Goal: Information Seeking & Learning: Learn about a topic

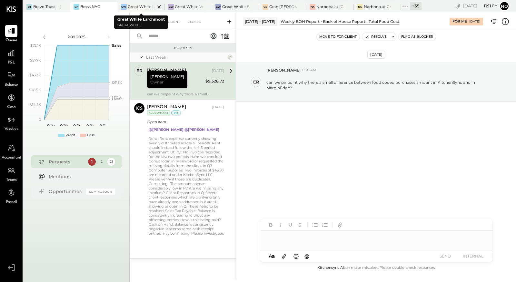
click at [151, 7] on div at bounding box center [153, 6] width 23 height 9
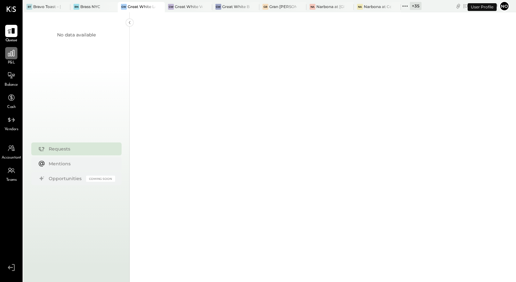
click at [9, 58] on div at bounding box center [11, 53] width 12 height 12
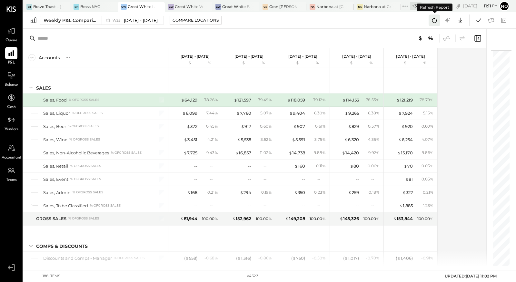
click at [435, 20] on icon at bounding box center [434, 20] width 8 height 8
click at [476, 21] on icon at bounding box center [478, 20] width 8 height 8
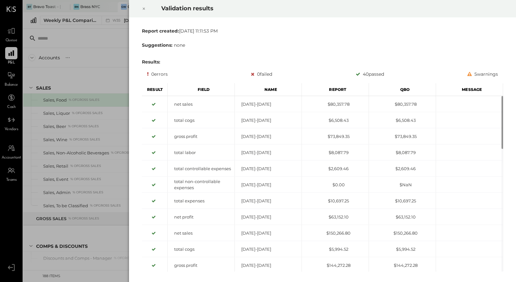
click at [142, 10] on icon at bounding box center [144, 9] width 4 height 8
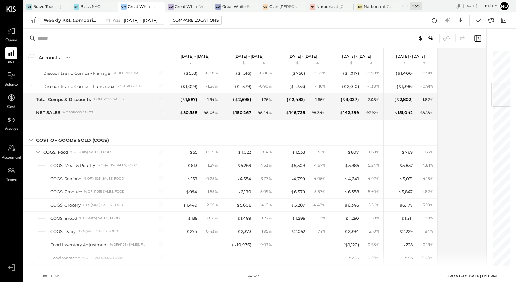
scroll to position [310, 0]
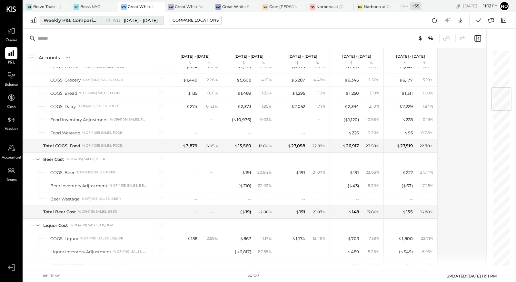
click at [135, 20] on span "[DATE] - [DATE]" at bounding box center [141, 20] width 34 height 6
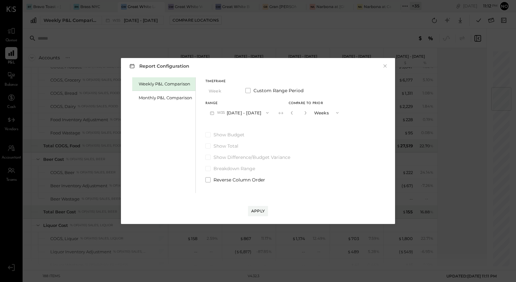
click at [234, 114] on button "W35 [DATE] - [DATE]" at bounding box center [239, 113] width 68 height 12
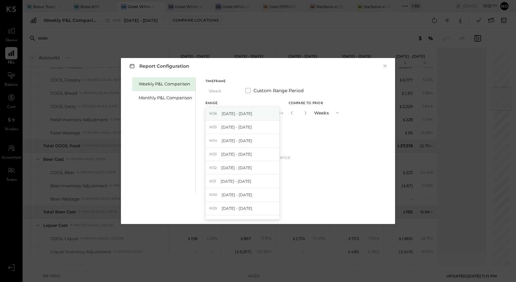
click at [234, 115] on span "[DATE] - [DATE]" at bounding box center [236, 113] width 31 height 5
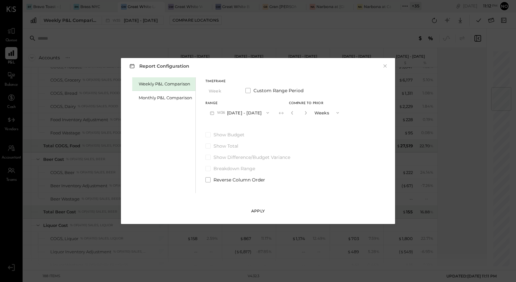
click at [258, 211] on div "Apply" at bounding box center [258, 210] width 14 height 5
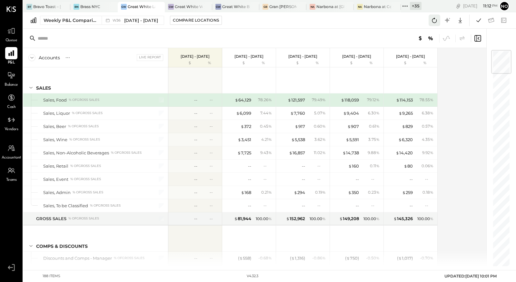
click at [433, 17] on icon at bounding box center [434, 20] width 8 height 8
click at [479, 20] on icon at bounding box center [478, 20] width 5 height 4
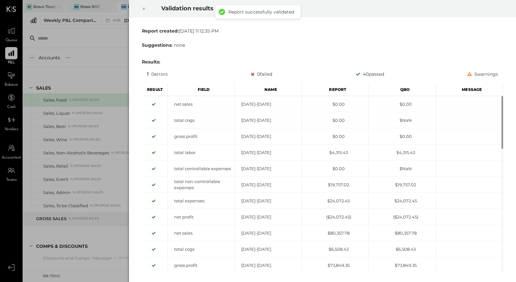
click at [145, 9] on icon at bounding box center [144, 9] width 4 height 8
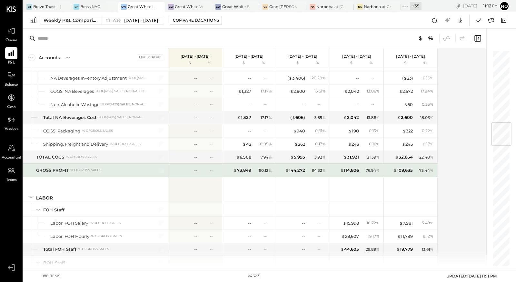
scroll to position [724, 0]
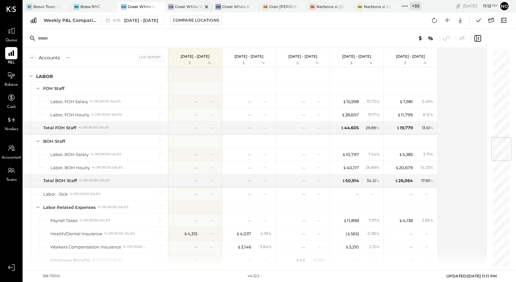
click at [184, 6] on div "Great White Venice" at bounding box center [188, 6] width 27 height 5
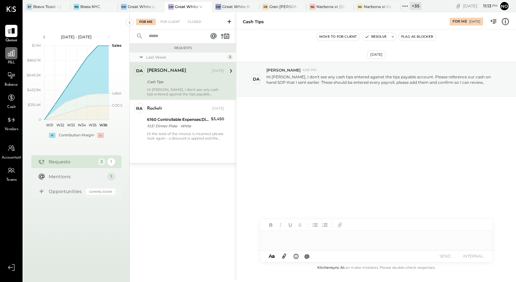
click at [10, 59] on div at bounding box center [11, 53] width 12 height 12
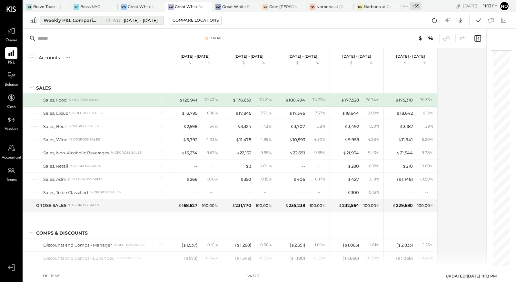
click at [127, 20] on span "[DATE] - [DATE]" at bounding box center [141, 20] width 34 height 6
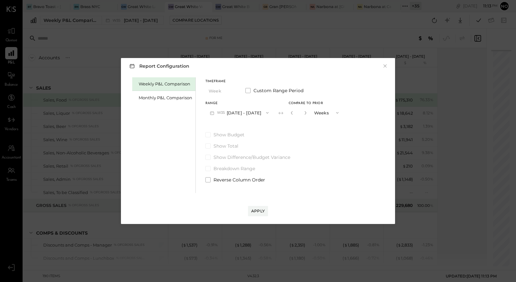
click at [234, 115] on button "W35 [DATE] - [DATE]" at bounding box center [239, 113] width 68 height 12
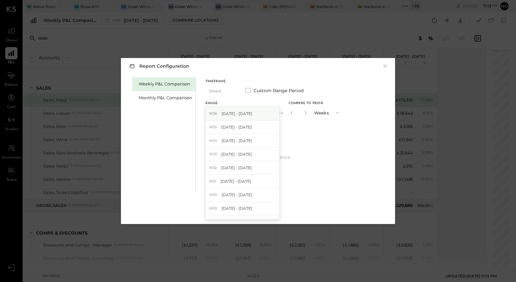
click at [231, 113] on span "[DATE] - [DATE]" at bounding box center [236, 113] width 31 height 5
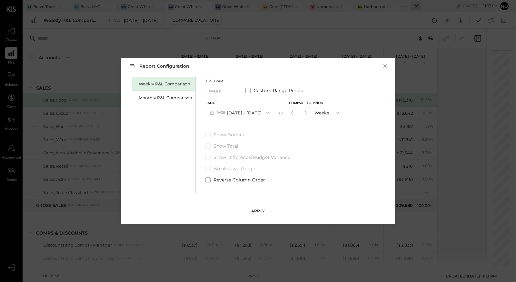
click at [259, 208] on button "Apply" at bounding box center [258, 211] width 20 height 10
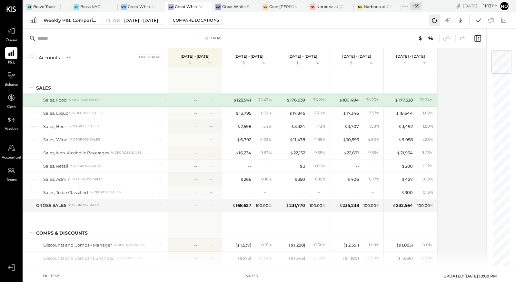
click at [435, 20] on icon at bounding box center [434, 20] width 8 height 8
click at [477, 20] on icon at bounding box center [478, 20] width 8 height 8
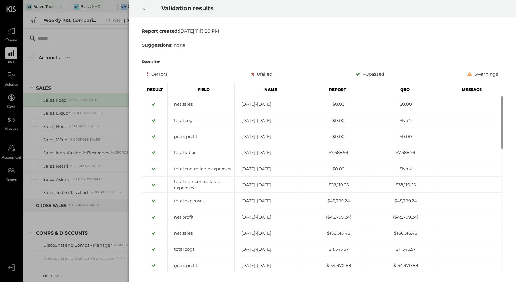
click at [141, 6] on div at bounding box center [144, 9] width 14 height 18
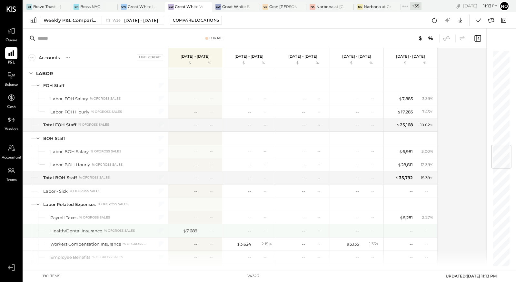
scroll to position [792, 0]
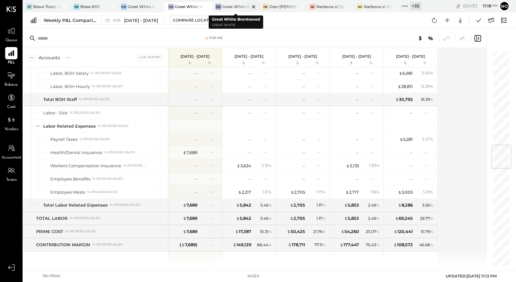
click at [241, 7] on div at bounding box center [248, 6] width 23 height 9
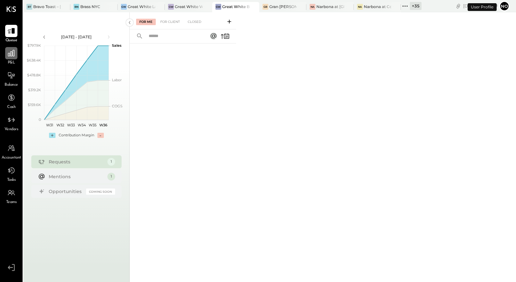
click at [10, 55] on icon at bounding box center [11, 53] width 6 height 6
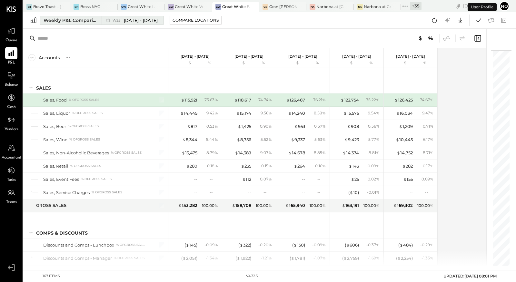
click at [120, 17] on div "W35 [DATE] - [DATE]" at bounding box center [134, 20] width 45 height 6
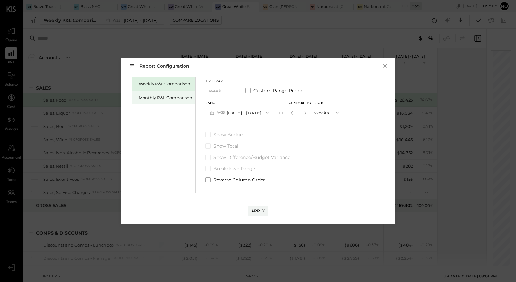
click at [148, 96] on div "Monthly P&L Comparison" at bounding box center [166, 98] width 54 height 6
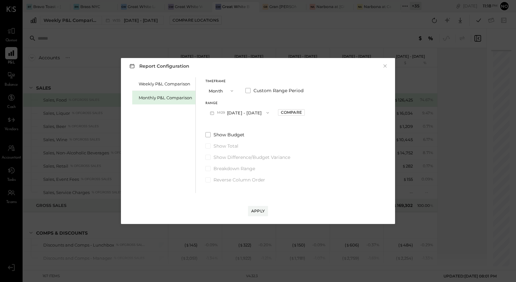
click at [241, 112] on button "M09 [DATE] - [DATE]" at bounding box center [239, 113] width 68 height 12
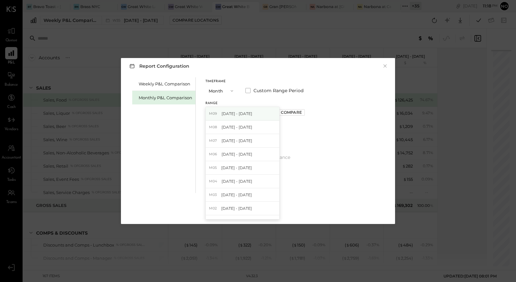
click at [241, 113] on span "[DATE] - [DATE]" at bounding box center [236, 113] width 31 height 5
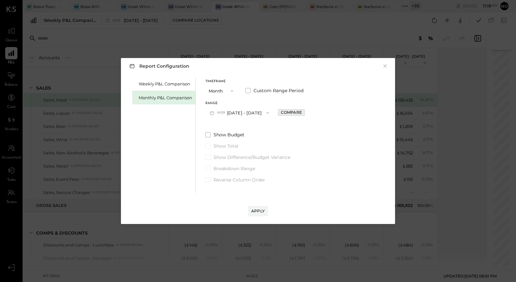
click at [288, 112] on div "Compare" at bounding box center [291, 112] width 21 height 5
click at [304, 113] on icon "button" at bounding box center [306, 113] width 4 height 4
type input "*"
click at [168, 85] on div "Weekly P&L Comparison" at bounding box center [166, 84] width 54 height 6
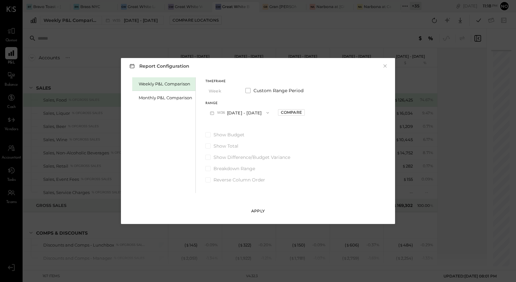
click at [260, 210] on div "Apply" at bounding box center [258, 210] width 14 height 5
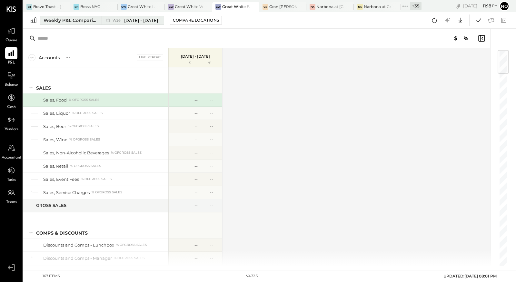
click at [121, 20] on span "W36" at bounding box center [117, 21] width 10 height 4
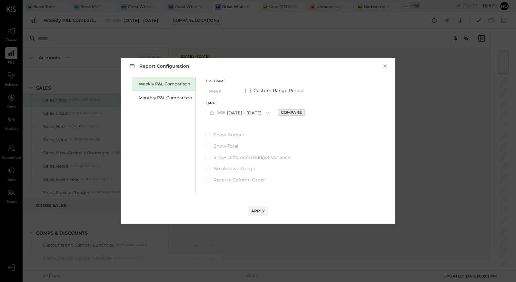
click at [286, 112] on div "Compare" at bounding box center [291, 112] width 21 height 5
click at [305, 113] on icon "button" at bounding box center [306, 113] width 2 height 4
click at [304, 114] on icon "button" at bounding box center [306, 113] width 4 height 4
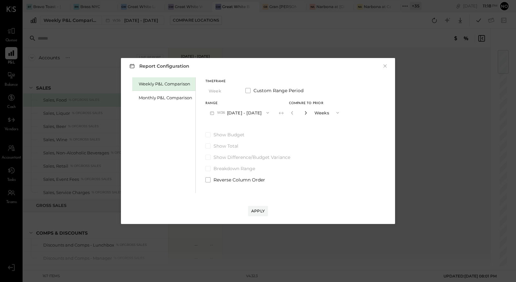
type input "*"
click at [257, 213] on div "Apply" at bounding box center [258, 210] width 14 height 5
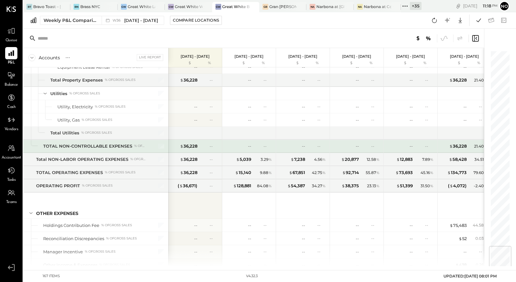
scroll to position [1776, 0]
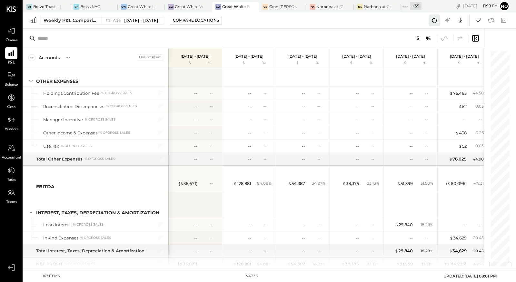
click at [437, 21] on icon at bounding box center [434, 20] width 8 height 8
click at [477, 16] on icon at bounding box center [478, 20] width 8 height 8
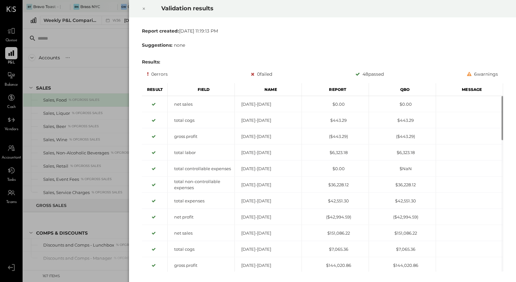
click at [143, 7] on icon at bounding box center [144, 9] width 4 height 8
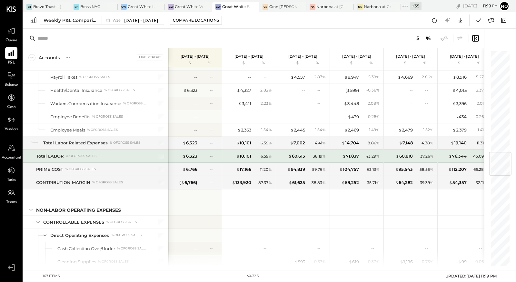
scroll to position [850, 0]
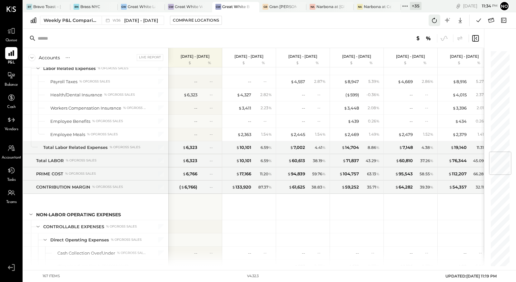
click at [434, 16] on icon at bounding box center [434, 20] width 8 height 8
click at [478, 21] on icon at bounding box center [478, 20] width 8 height 8
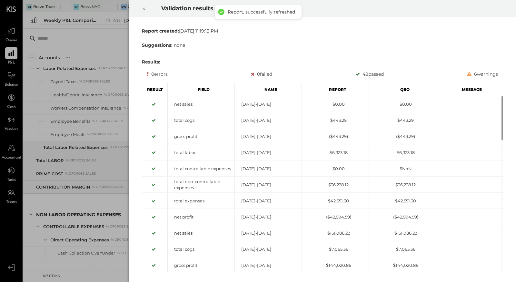
click at [143, 10] on icon at bounding box center [144, 9] width 4 height 8
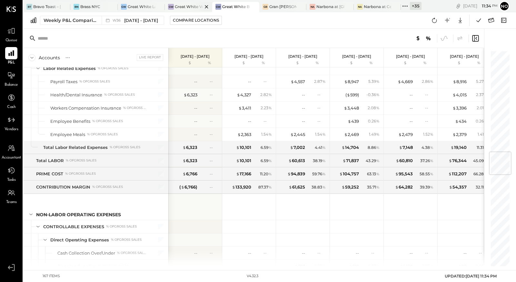
click at [187, 7] on div "Great White Venice" at bounding box center [188, 6] width 27 height 5
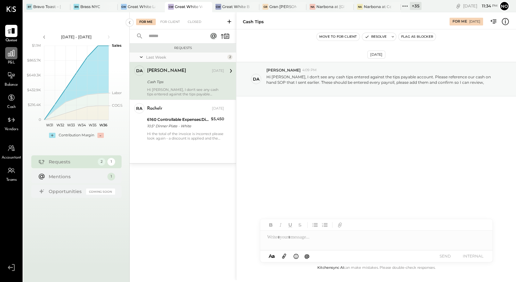
click at [12, 56] on icon at bounding box center [11, 53] width 8 height 8
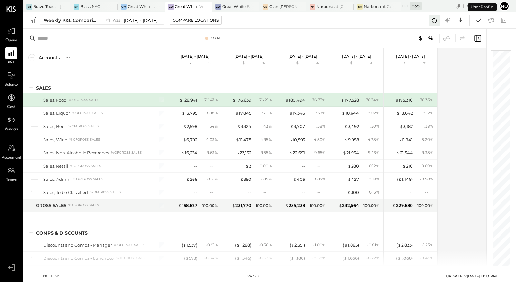
click at [435, 22] on icon at bounding box center [434, 20] width 5 height 5
click at [477, 22] on icon at bounding box center [478, 20] width 8 height 8
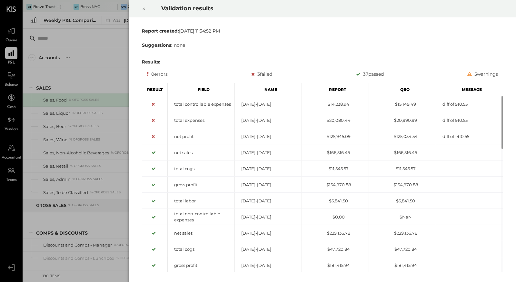
click at [145, 8] on icon at bounding box center [144, 9] width 4 height 8
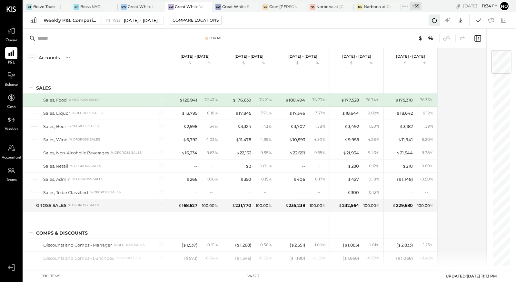
click at [433, 21] on icon at bounding box center [434, 20] width 8 height 8
click at [477, 22] on icon at bounding box center [478, 20] width 8 height 8
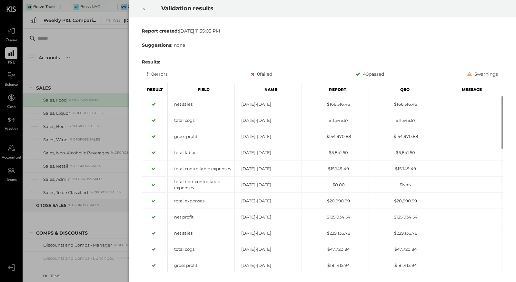
click at [142, 8] on icon at bounding box center [144, 9] width 4 height 8
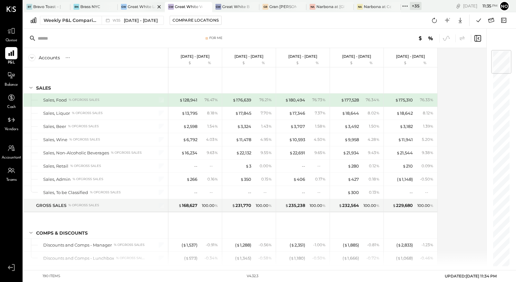
click at [144, 6] on div at bounding box center [153, 6] width 23 height 9
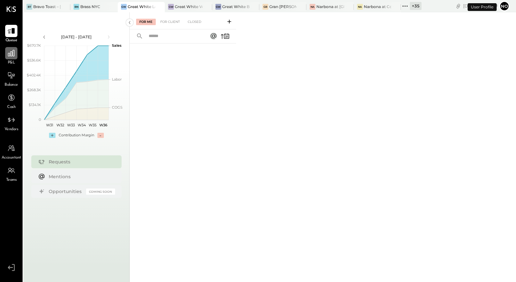
click at [12, 53] on icon at bounding box center [11, 53] width 6 height 6
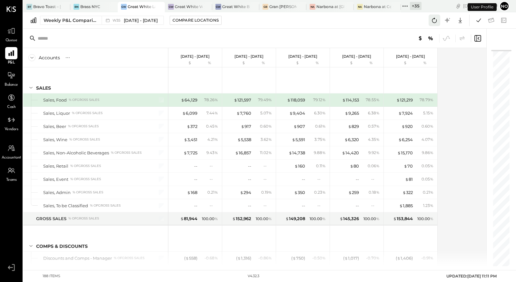
click at [434, 21] on icon at bounding box center [434, 20] width 8 height 8
click at [481, 20] on icon at bounding box center [478, 20] width 8 height 8
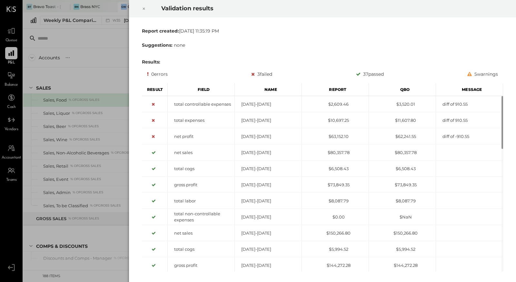
drag, startPoint x: 145, startPoint y: 8, endPoint x: 154, endPoint y: 10, distance: 9.6
click at [145, 8] on icon at bounding box center [144, 9] width 4 height 8
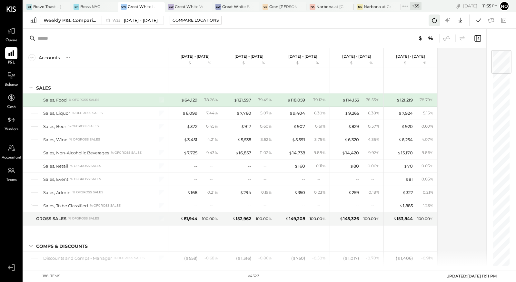
click at [435, 18] on icon at bounding box center [434, 20] width 8 height 8
